Goal: Learn about a topic

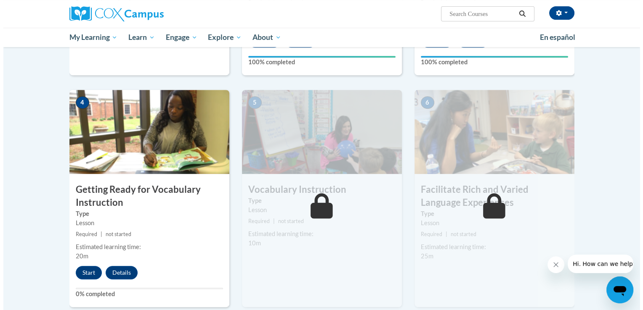
scroll to position [363, 0]
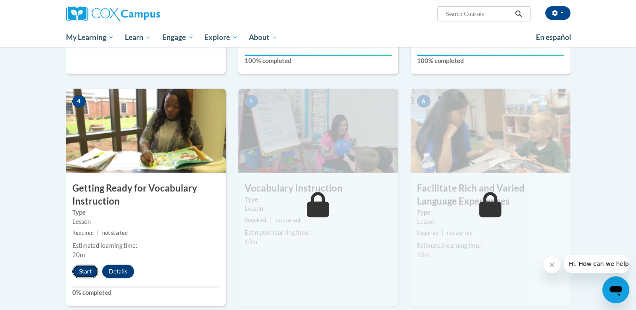
click at [86, 267] on button "Start" at bounding box center [85, 271] width 26 height 13
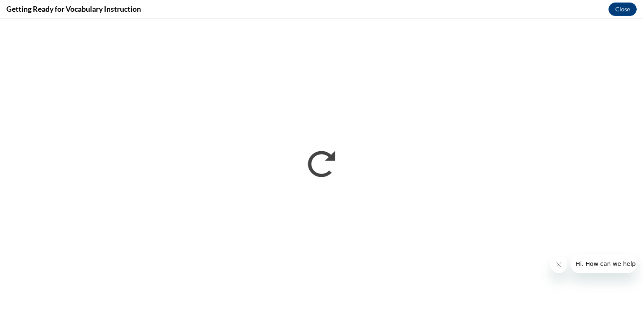
scroll to position [0, 0]
